Goal: Information Seeking & Learning: Learn about a topic

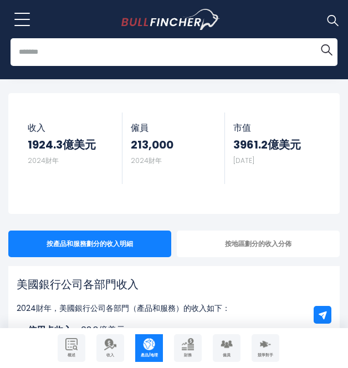
scroll to position [36, 0]
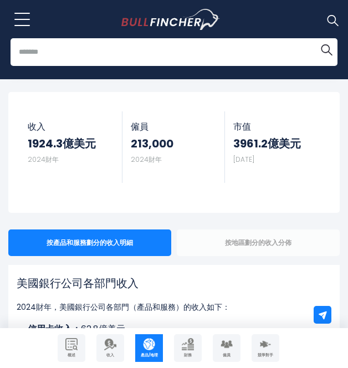
click at [234, 230] on div "按地區劃分的收入分佈" at bounding box center [258, 243] width 163 height 27
click at [218, 241] on div "按地區劃分的收入分佈" at bounding box center [258, 243] width 163 height 27
click at [218, 251] on div "按地區劃分的收入分佈" at bounding box center [258, 243] width 163 height 27
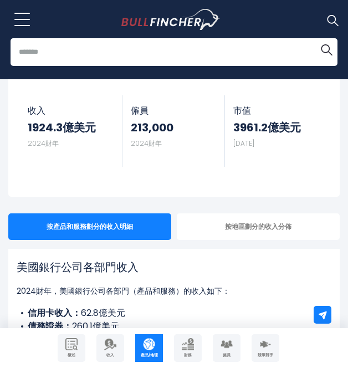
scroll to position [52, 0]
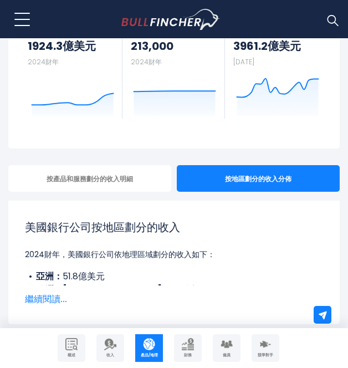
click at [222, 244] on div "美國銀行公司按地區劃分的收入 2024財年，美國銀行公司依地理區域劃分的收入如下： 亞洲： 51.8億美元 歐洲、中東和非洲地區： 65億美元 拉丁美洲： 1…" at bounding box center [174, 252] width 299 height 67
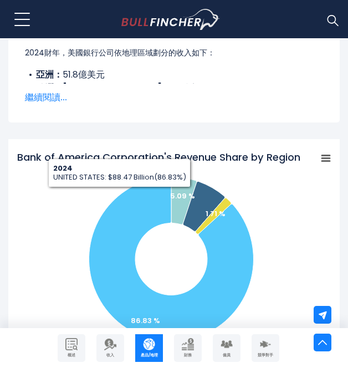
scroll to position [335, 0]
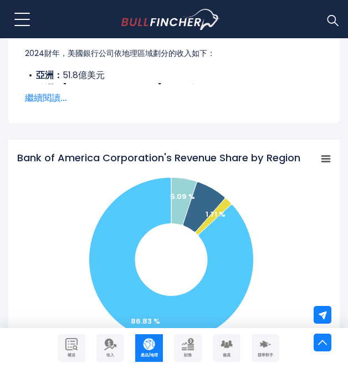
click at [39, 97] on font "繼續閱讀..." at bounding box center [46, 98] width 42 height 13
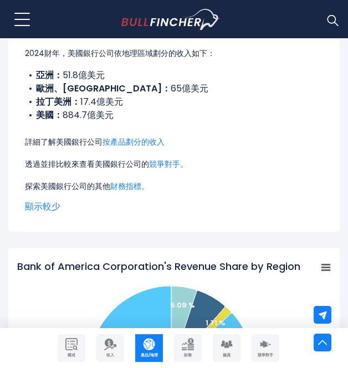
drag, startPoint x: 67, startPoint y: 113, endPoint x: 141, endPoint y: 120, distance: 74.7
click at [141, 120] on li "美國： 884.7億美元" at bounding box center [174, 115] width 299 height 13
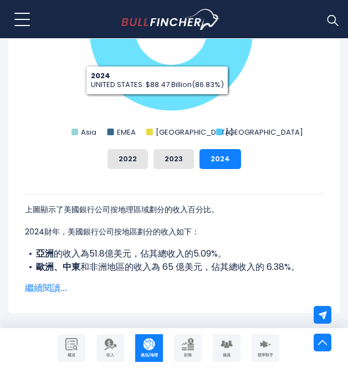
scroll to position [692, 0]
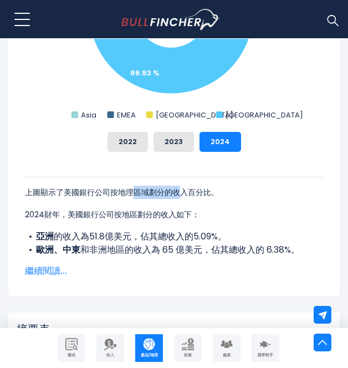
drag, startPoint x: 140, startPoint y: 195, endPoint x: 208, endPoint y: 195, distance: 67.1
click at [186, 195] on font "上圖顯示了美國銀行公司按地理區域劃分的收入百分比。" at bounding box center [122, 192] width 194 height 11
click at [210, 195] on font "上圖顯示了美國銀行公司按地理區域劃分的收入百分比。" at bounding box center [122, 192] width 194 height 11
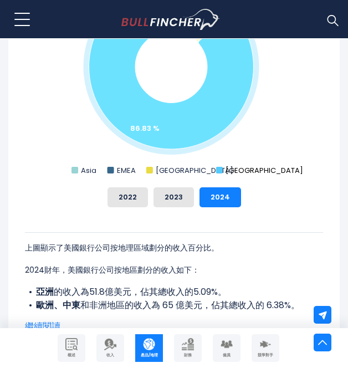
scroll to position [525, 0]
